Goal: Use online tool/utility: Utilize a website feature to perform a specific function

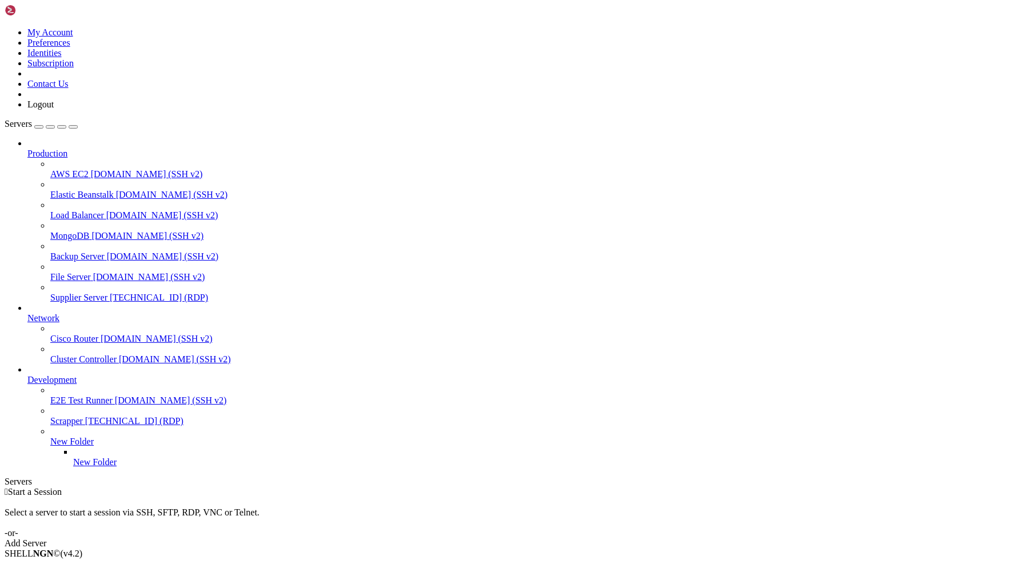
click at [104, 293] on span "Supplier Server" at bounding box center [78, 298] width 57 height 10
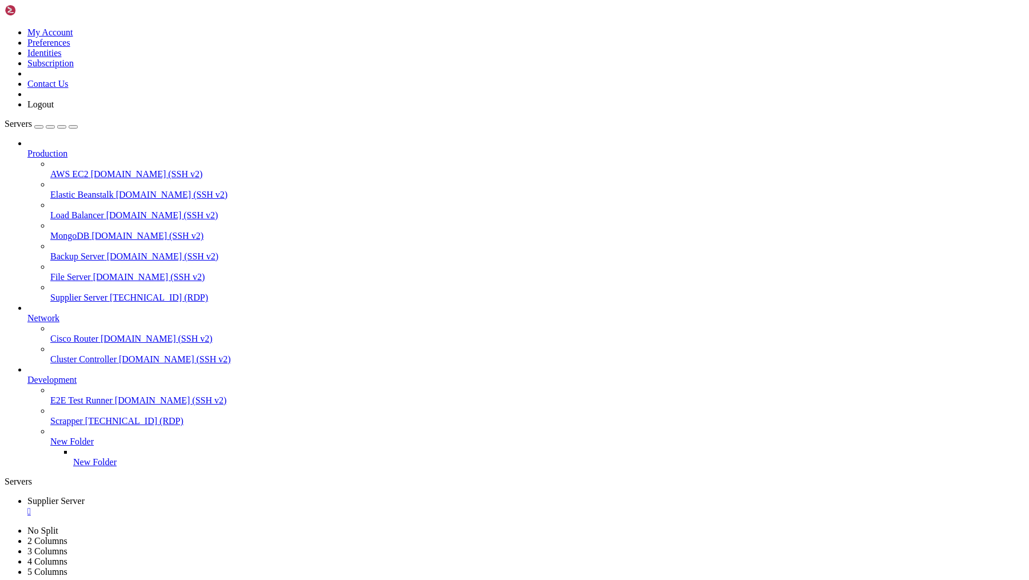
drag, startPoint x: 266, startPoint y: 900, endPoint x: 345, endPoint y: 898, distance: 78.9
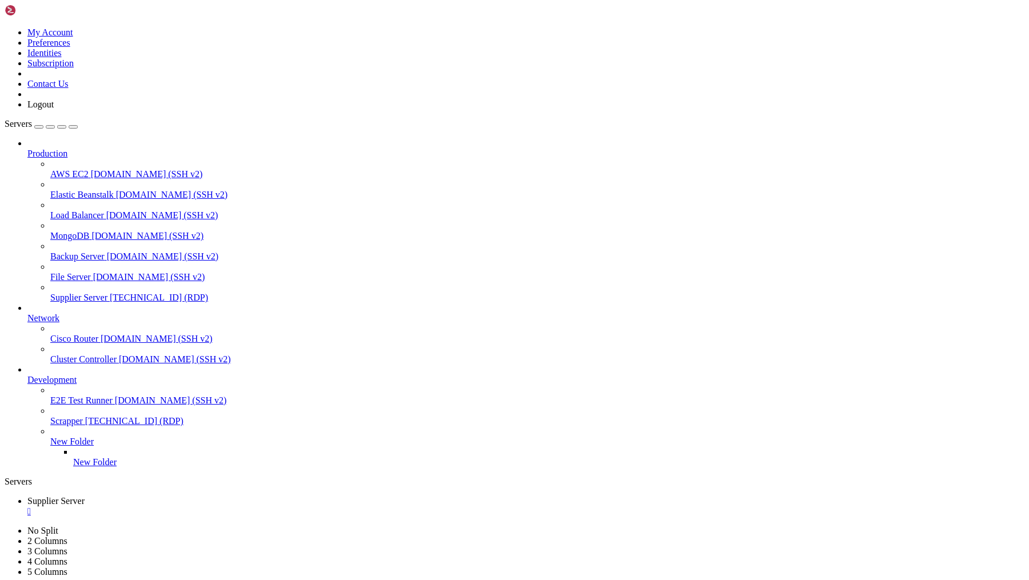
click at [230, 507] on div "" at bounding box center [525, 512] width 997 height 10
